Goal: Task Accomplishment & Management: Manage account settings

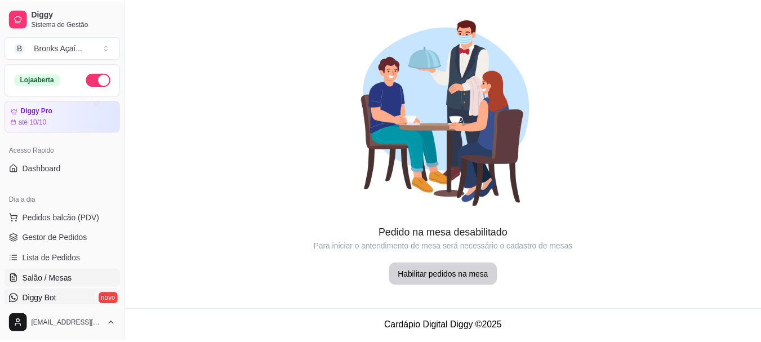
scroll to position [113, 0]
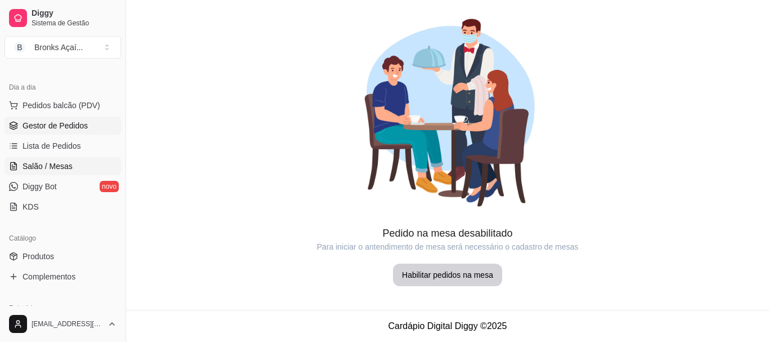
click at [48, 125] on span "Gestor de Pedidos" at bounding box center [55, 125] width 65 height 11
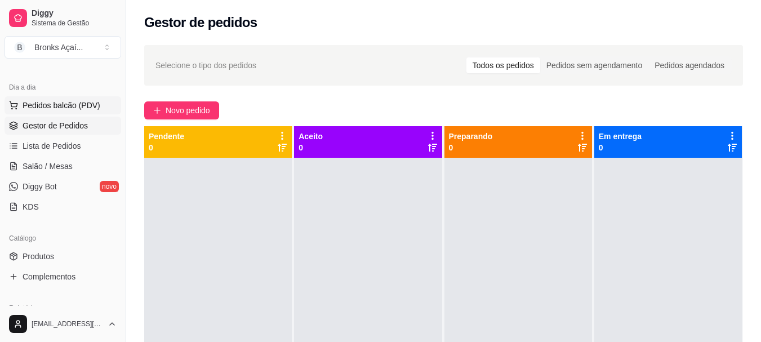
click at [52, 109] on span "Pedidos balcão (PDV)" at bounding box center [62, 105] width 78 height 11
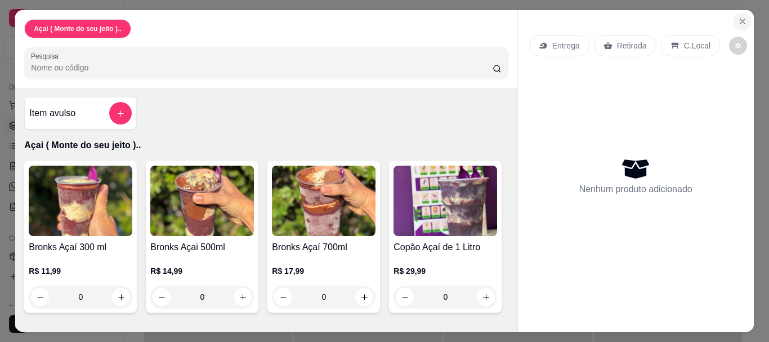
click at [738, 17] on icon "Close" at bounding box center [742, 21] width 9 height 9
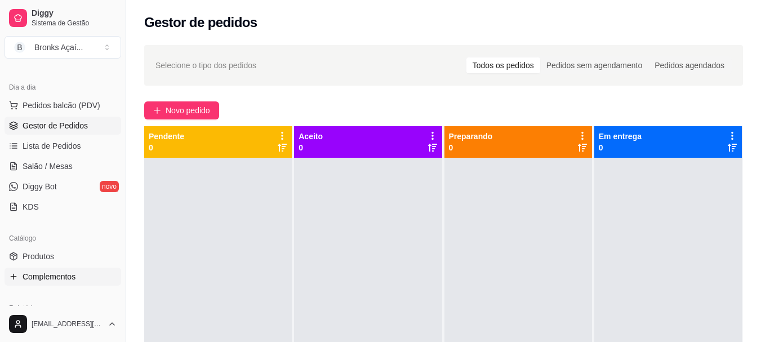
click at [32, 279] on span "Complementos" at bounding box center [49, 276] width 53 height 11
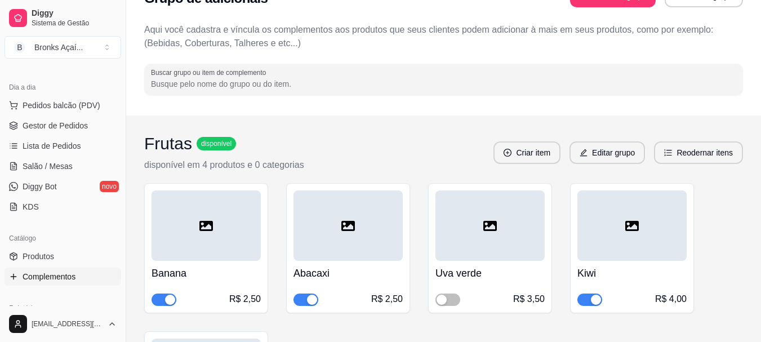
scroll to position [225, 0]
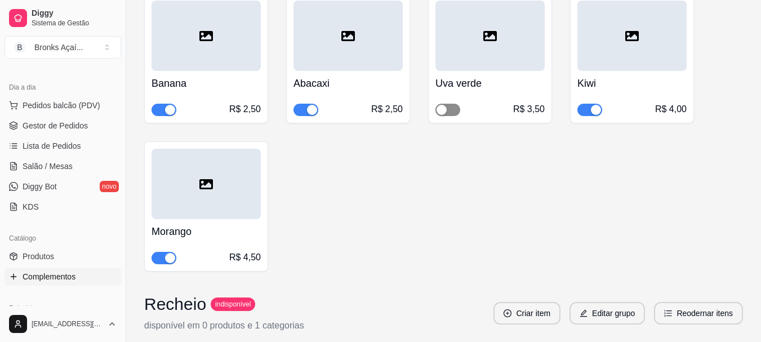
click at [448, 104] on span "button" at bounding box center [447, 110] width 25 height 12
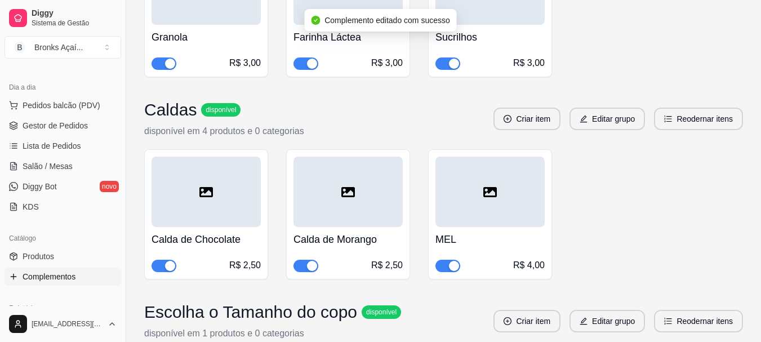
scroll to position [1690, 0]
